Goal: Information Seeking & Learning: Find specific fact

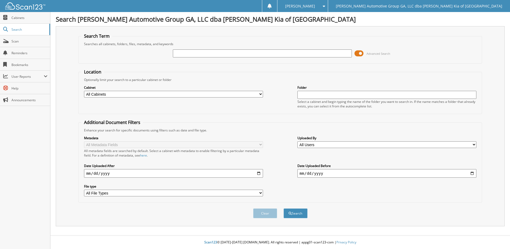
click at [357, 53] on span at bounding box center [358, 53] width 9 height 8
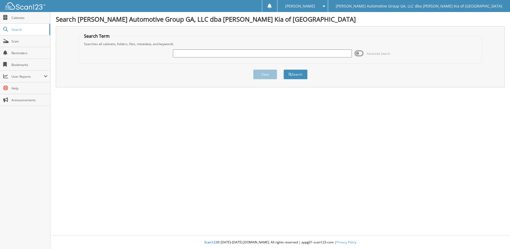
click at [240, 54] on input "text" at bounding box center [262, 53] width 179 height 8
type input "15841"
click at [283, 69] on button "Search" at bounding box center [295, 74] width 24 height 10
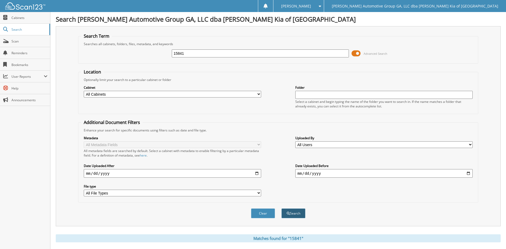
click at [294, 214] on button "Search" at bounding box center [293, 213] width 24 height 10
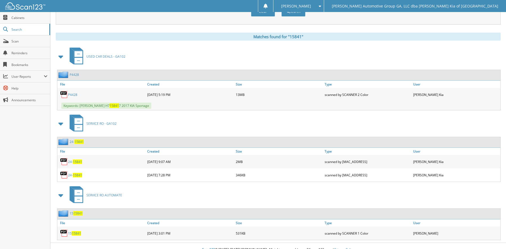
scroll to position [209, 0]
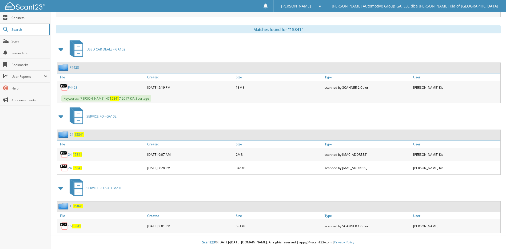
click at [77, 167] on span "15841" at bounding box center [77, 167] width 9 height 5
click at [77, 154] on span "15841" at bounding box center [77, 154] width 9 height 5
click at [21, 29] on span "Search" at bounding box center [28, 29] width 35 height 5
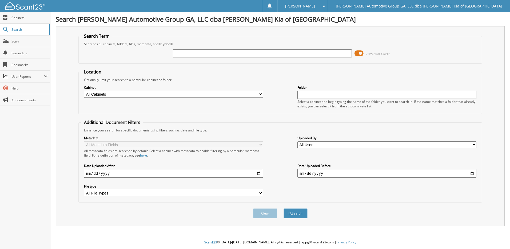
click at [232, 50] on input "text" at bounding box center [262, 53] width 179 height 8
type input "97683"
click at [283, 208] on button "Search" at bounding box center [295, 213] width 24 height 10
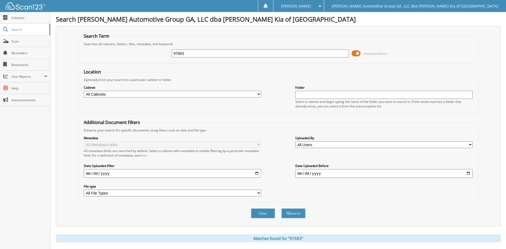
click at [355, 54] on span at bounding box center [356, 53] width 9 height 8
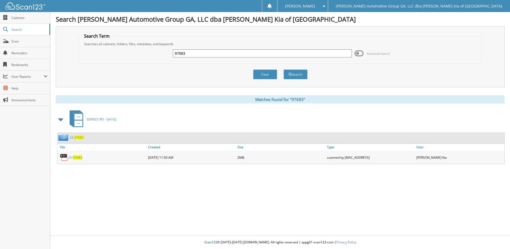
click at [77, 157] on span "97683" at bounding box center [77, 157] width 9 height 5
